Goal: Task Accomplishment & Management: Use online tool/utility

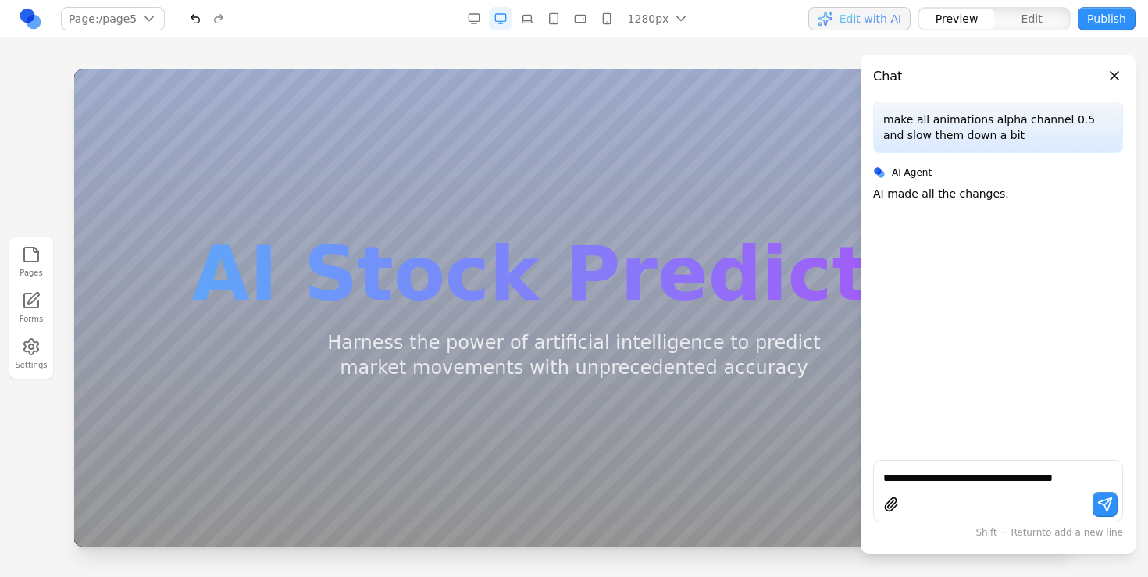
click at [29, 16] on link at bounding box center [30, 18] width 23 height 23
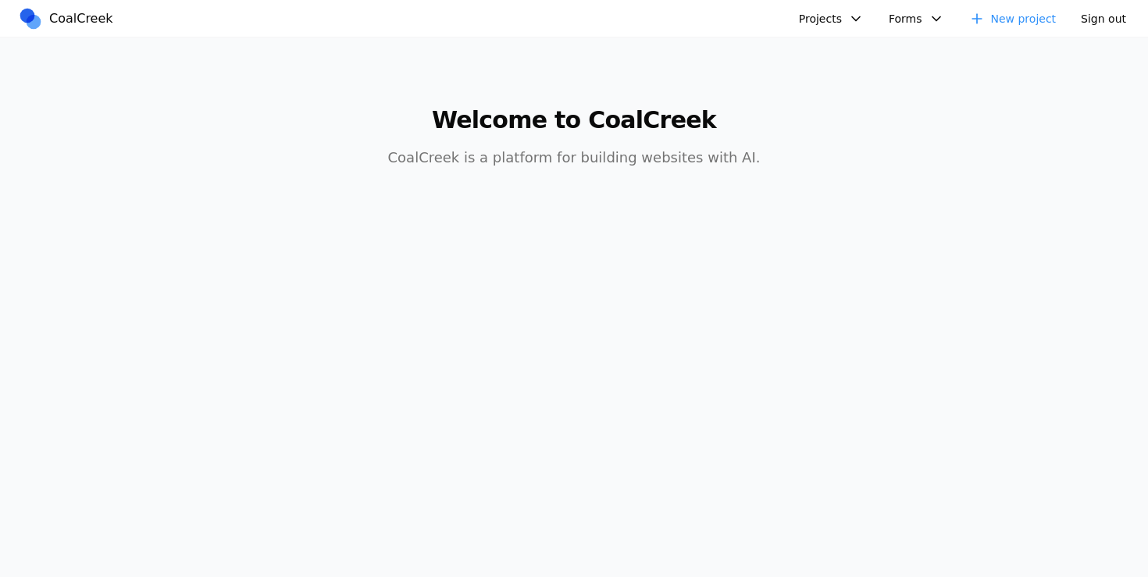
click at [819, 21] on button "Projects" at bounding box center [832, 18] width 84 height 23
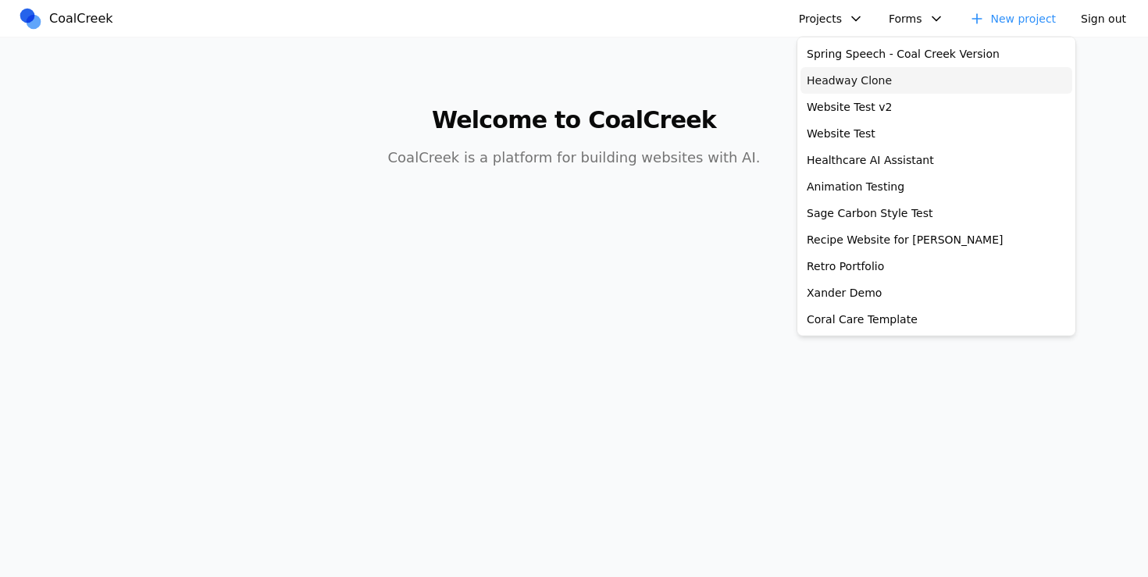
click at [851, 86] on link "Headway Clone" at bounding box center [937, 80] width 272 height 27
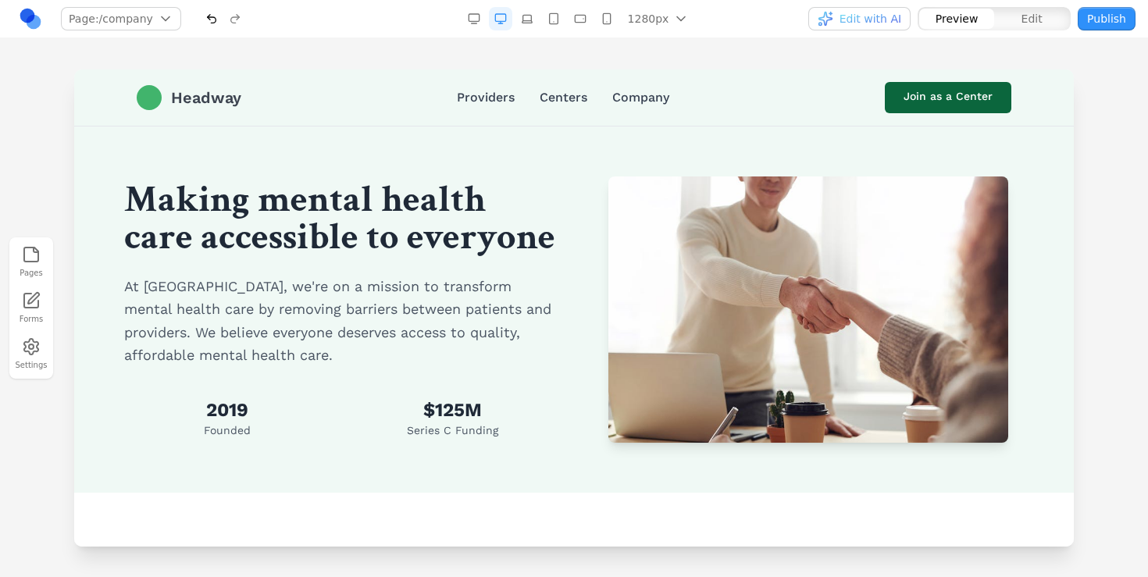
click at [227, 109] on link "Headway" at bounding box center [189, 97] width 105 height 25
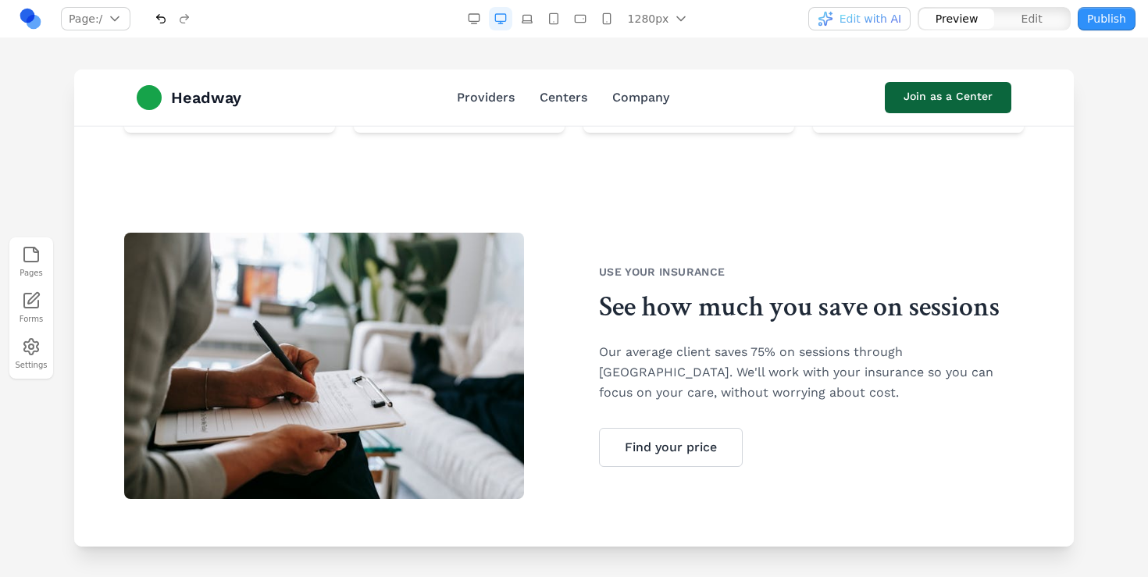
scroll to position [1473, 0]
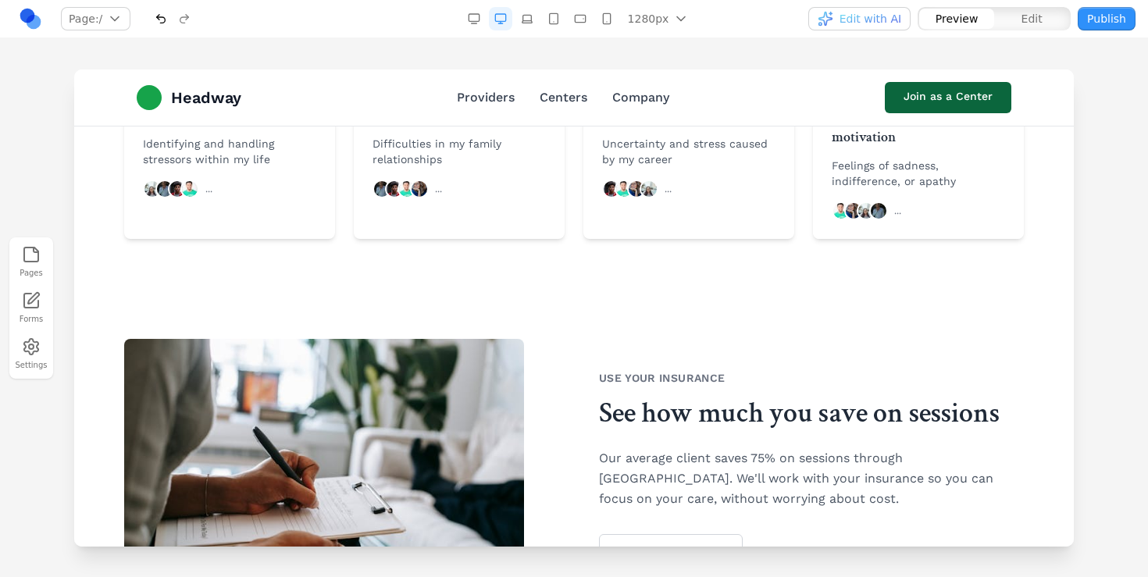
click at [157, 23] on button "button" at bounding box center [160, 18] width 23 height 23
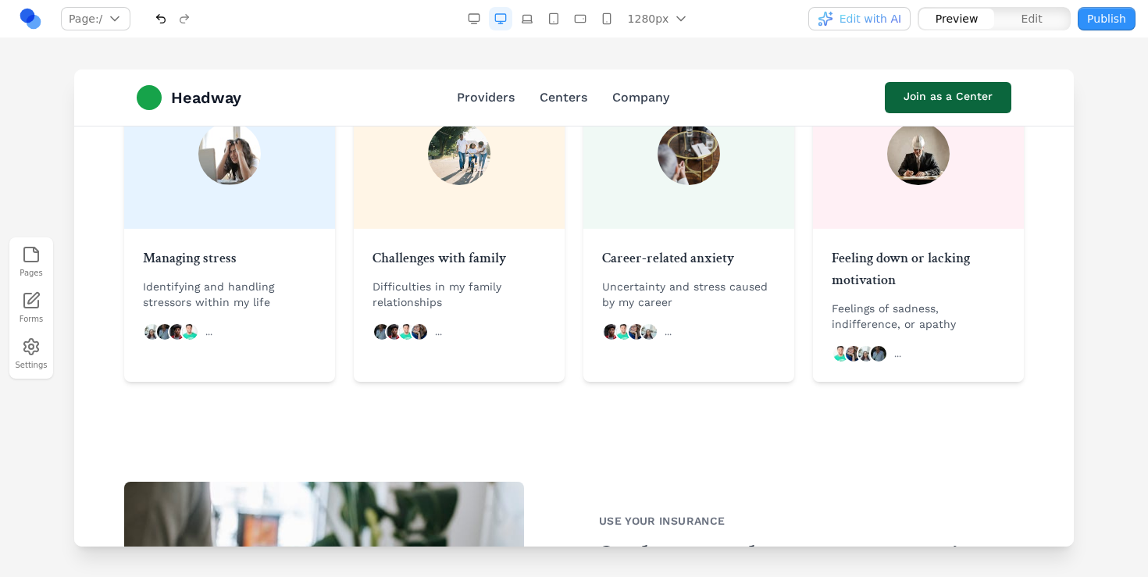
scroll to position [1304, 0]
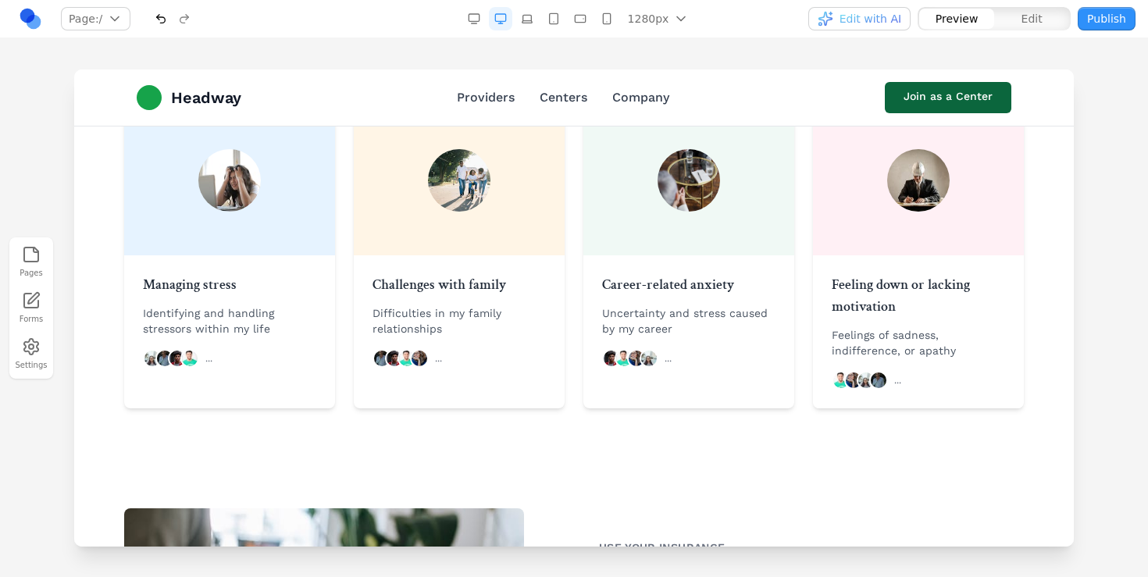
click at [184, 27] on div at bounding box center [172, 18] width 47 height 23
click at [179, 15] on div at bounding box center [172, 18] width 47 height 23
click at [162, 20] on button "button" at bounding box center [160, 18] width 23 height 23
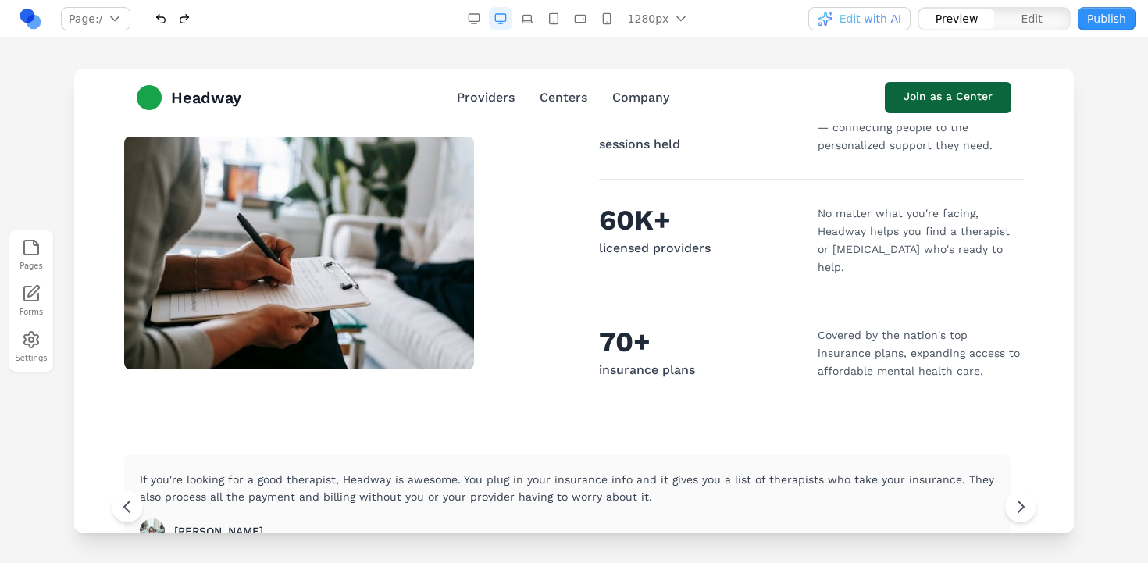
scroll to position [740, 0]
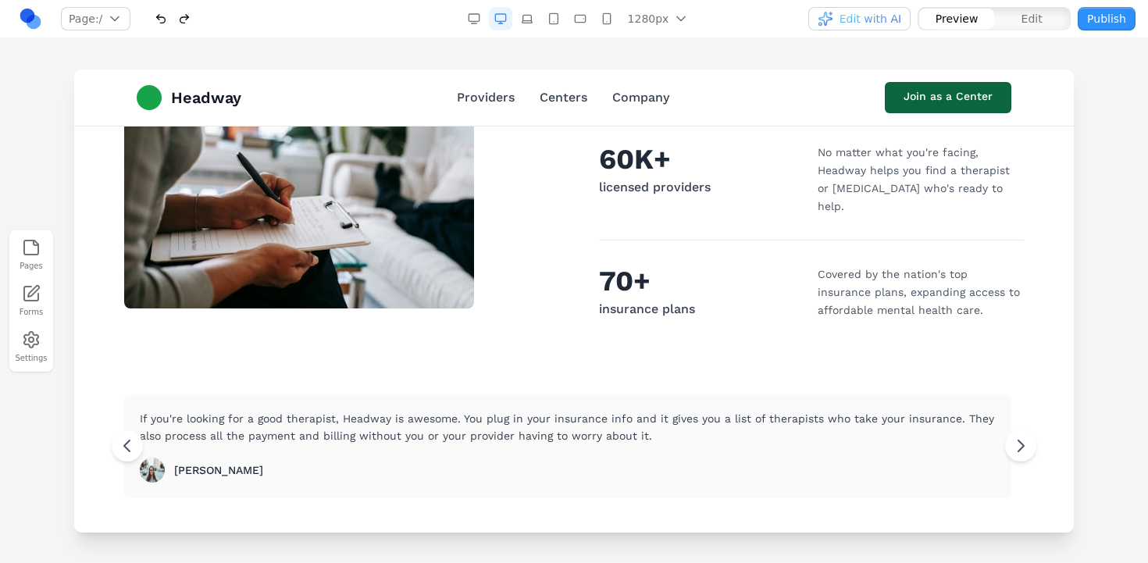
click at [184, 21] on button "button" at bounding box center [184, 18] width 23 height 23
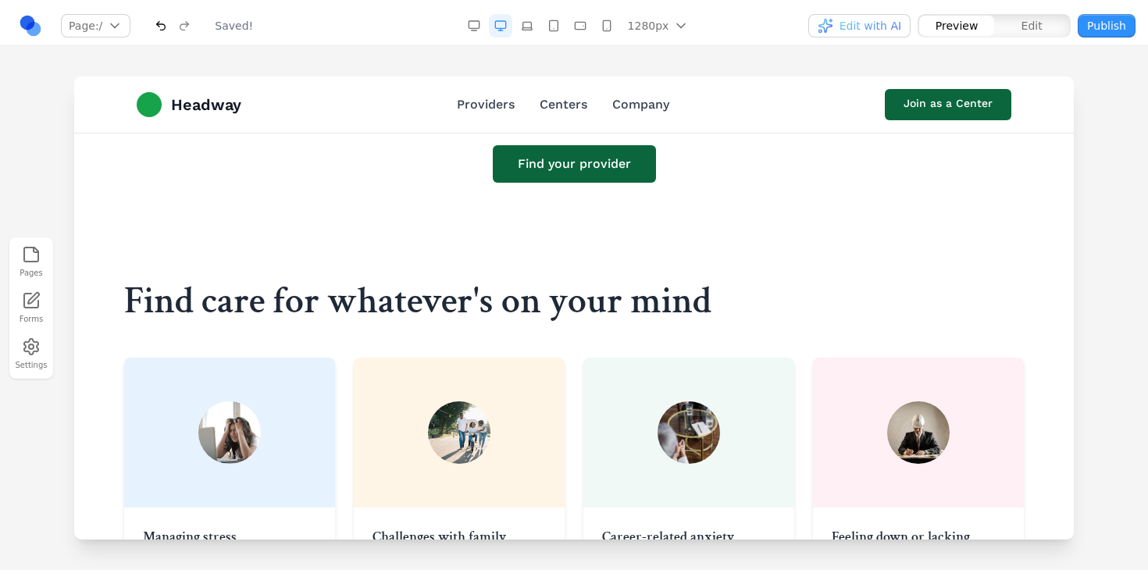
scroll to position [1254, 0]
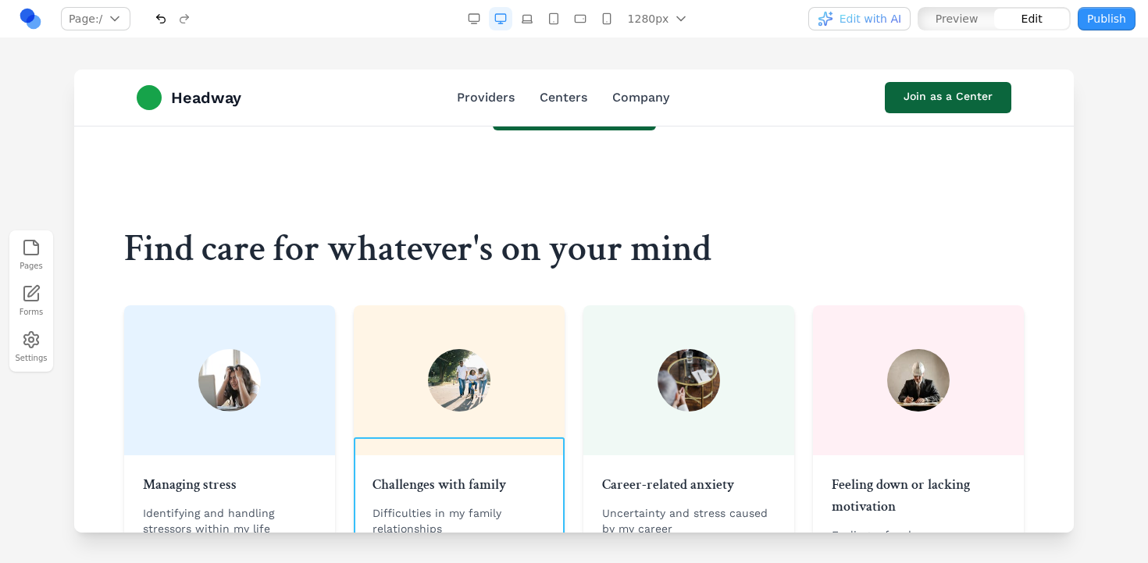
click at [527, 481] on div "Challenges with family Difficulties in my family relationships ..." at bounding box center [459, 520] width 211 height 131
click at [538, 362] on div at bounding box center [459, 380] width 211 height 150
click at [256, 45] on div "Pages Forms Settings" at bounding box center [574, 300] width 1148 height 525
click at [166, 26] on button "button" at bounding box center [160, 18] width 23 height 23
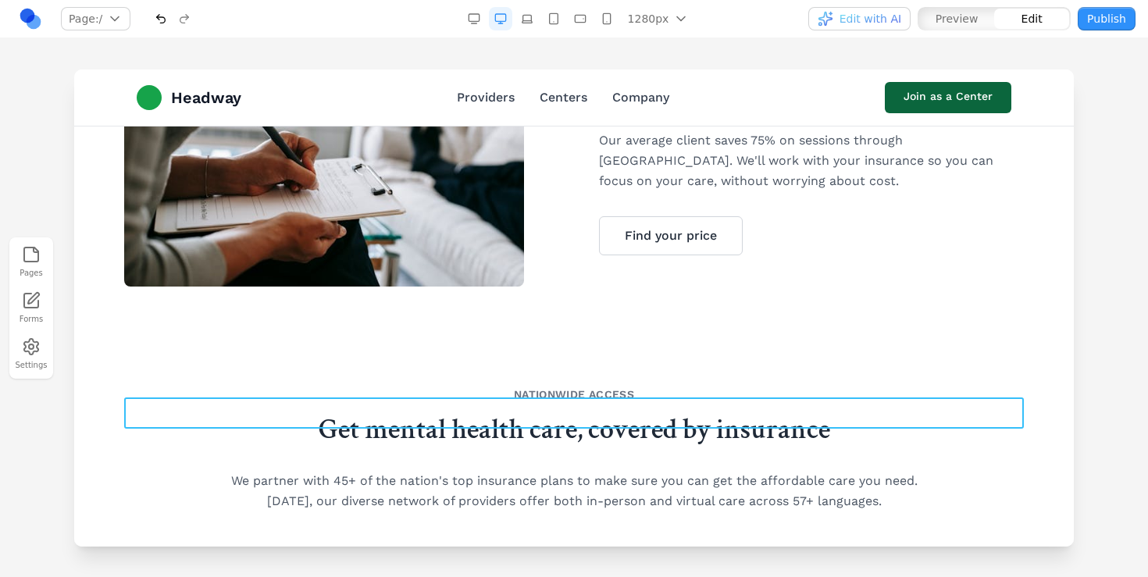
scroll to position [1957, 0]
